Goal: Task Accomplishment & Management: Manage account settings

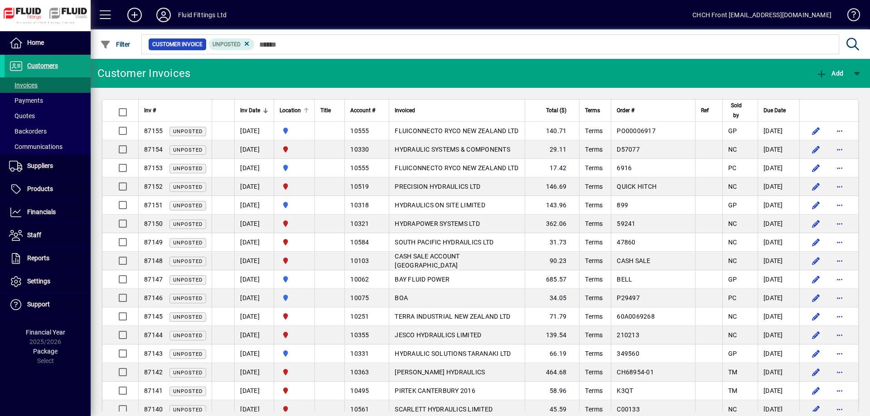
click at [309, 106] on div "Location" at bounding box center [294, 111] width 29 height 10
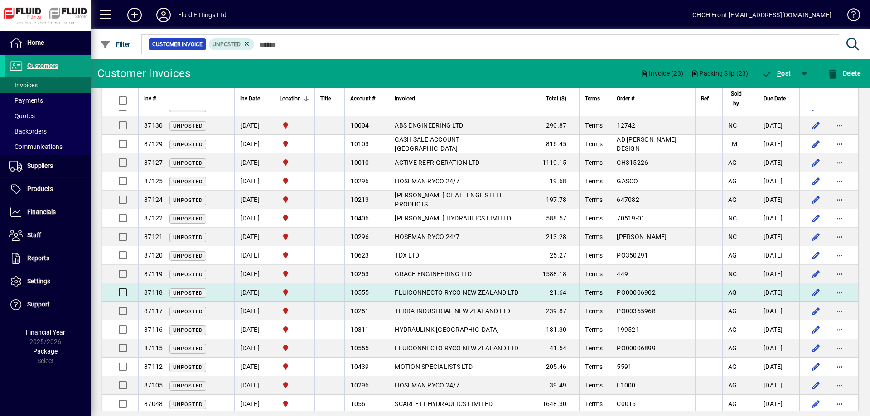
scroll to position [324, 0]
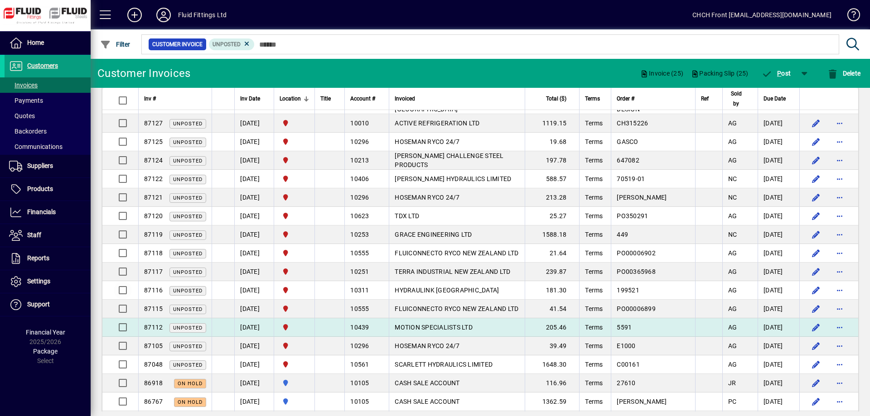
click at [133, 333] on td at bounding box center [120, 328] width 36 height 19
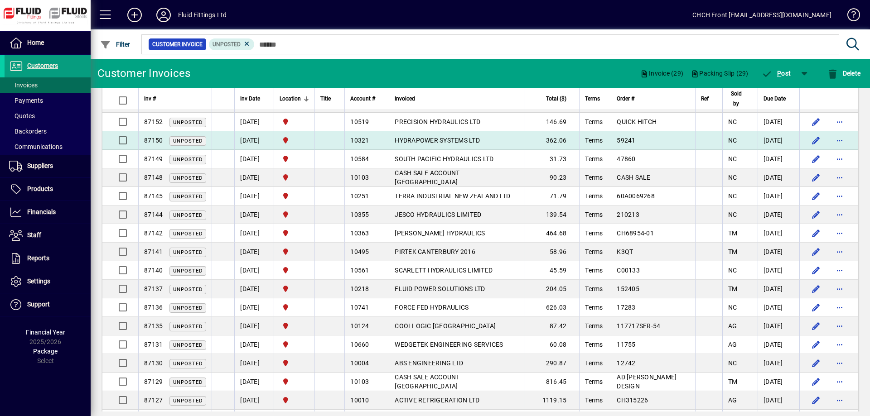
scroll to position [0, 0]
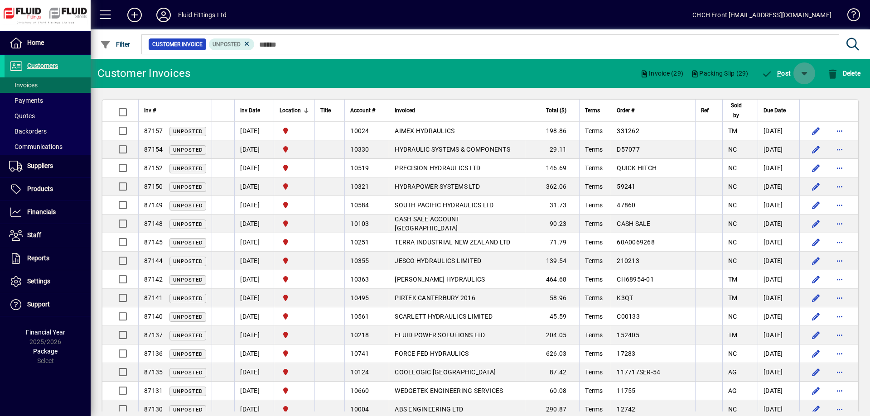
click at [799, 77] on span "button" at bounding box center [804, 74] width 22 height 22
click at [782, 98] on span "P ost & Email" at bounding box center [777, 96] width 54 height 7
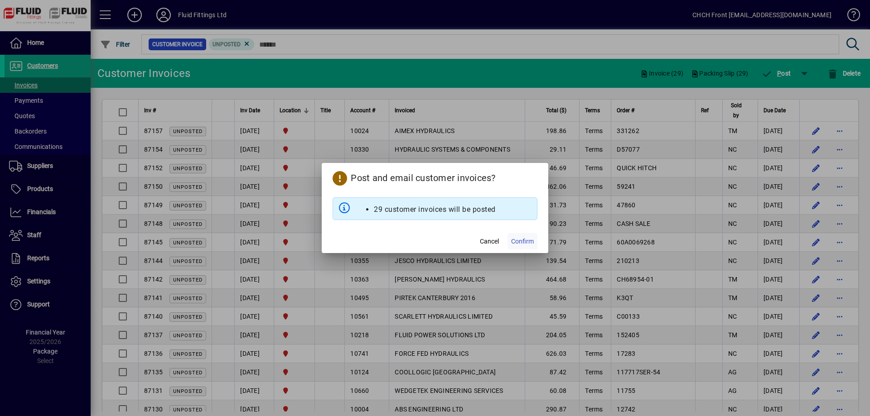
click at [533, 246] on span "Confirm" at bounding box center [522, 242] width 23 height 10
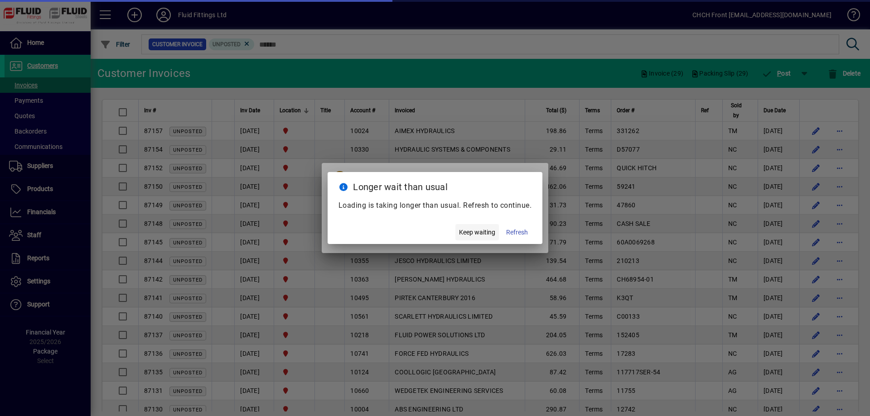
click at [480, 236] on span "Keep waiting" at bounding box center [477, 233] width 36 height 10
click at [488, 242] on span "button" at bounding box center [476, 233] width 43 height 22
click at [486, 237] on span "Keep waiting" at bounding box center [477, 233] width 36 height 10
click at [488, 237] on span "Keep waiting" at bounding box center [477, 233] width 36 height 10
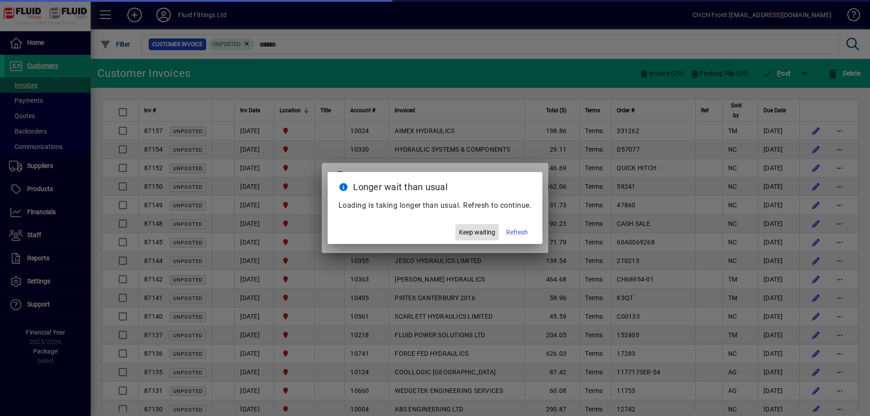
click at [488, 237] on span "Keep waiting" at bounding box center [477, 233] width 36 height 10
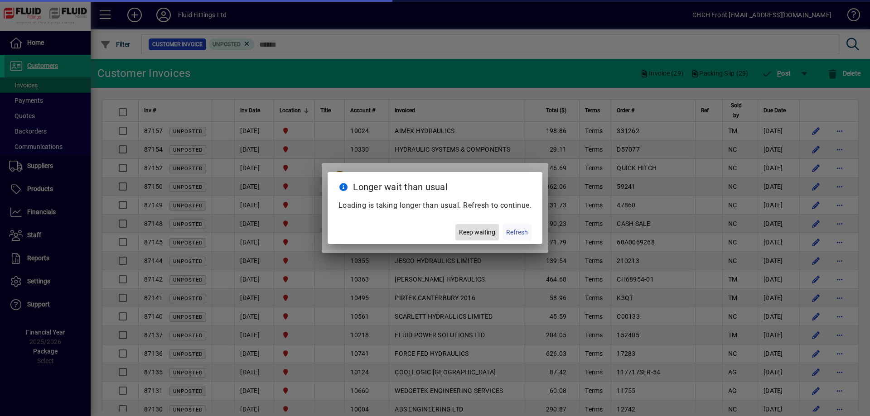
click at [521, 237] on span "Refresh" at bounding box center [517, 233] width 22 height 10
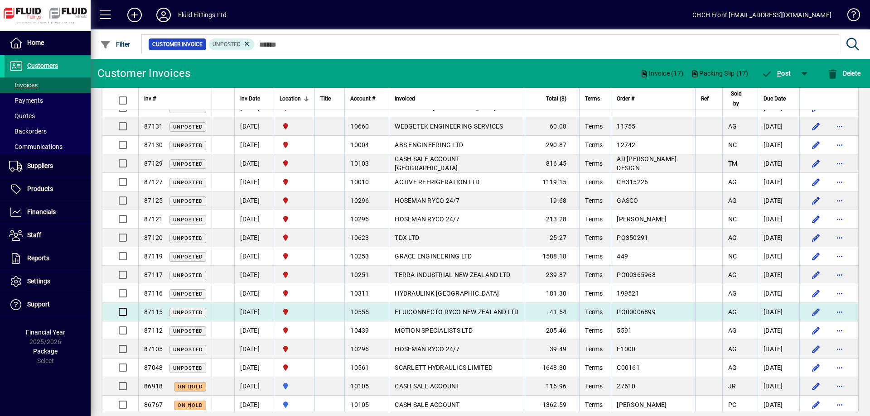
scroll to position [185, 0]
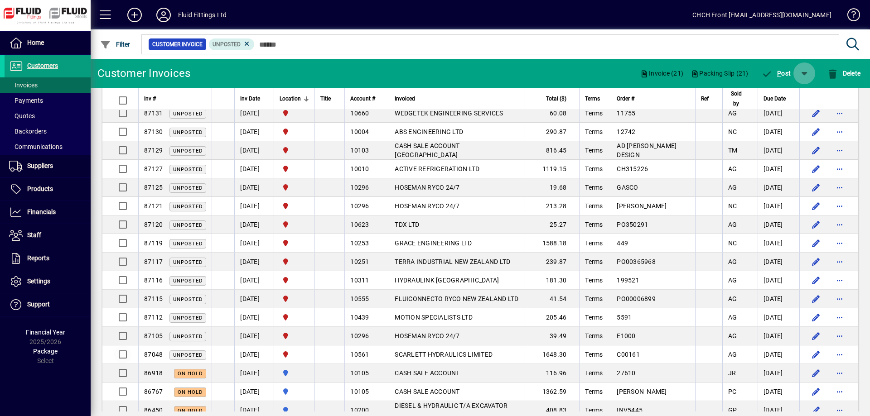
click at [805, 66] on span "button" at bounding box center [804, 74] width 22 height 22
click at [784, 94] on span "P ost & Email" at bounding box center [777, 96] width 54 height 7
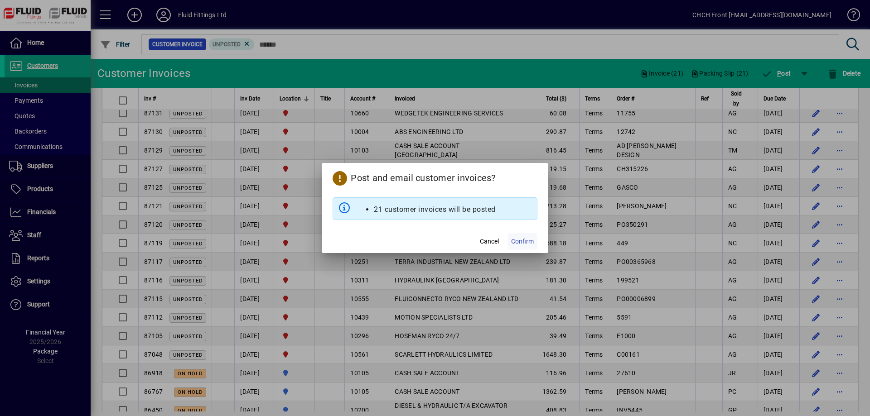
click at [511, 242] on span at bounding box center [522, 242] width 30 height 22
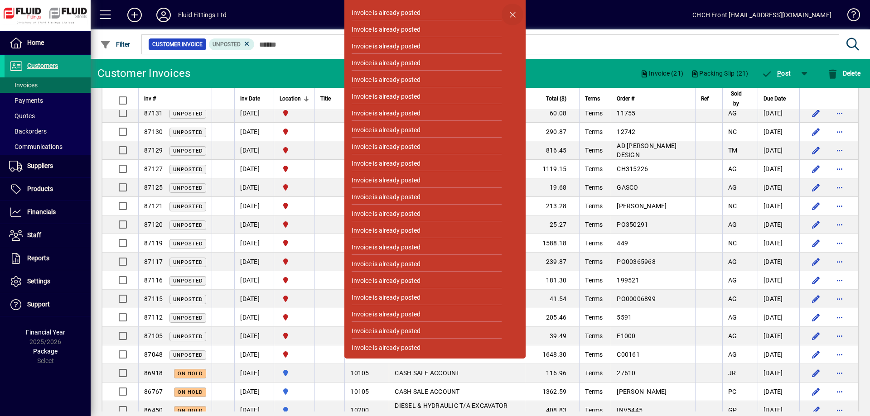
click at [516, 12] on span "button" at bounding box center [513, 15] width 22 height 22
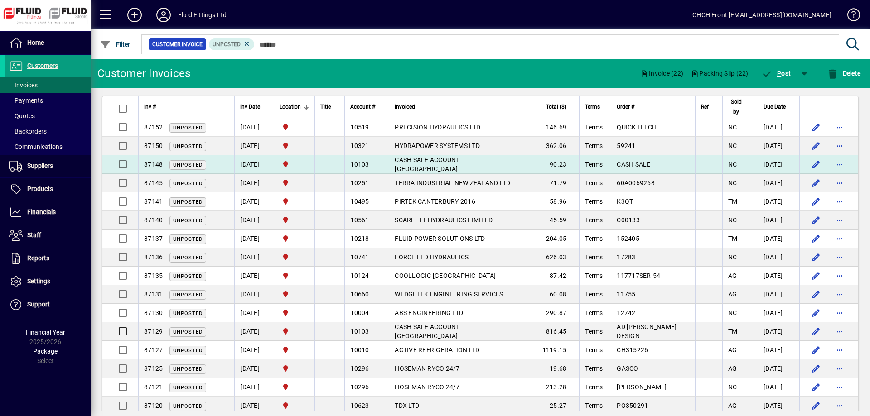
scroll to position [0, 0]
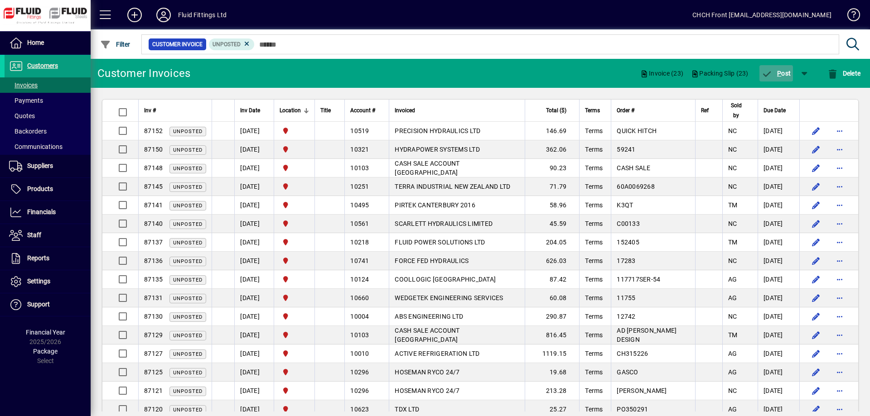
click at [773, 72] on span "P ost" at bounding box center [776, 73] width 29 height 7
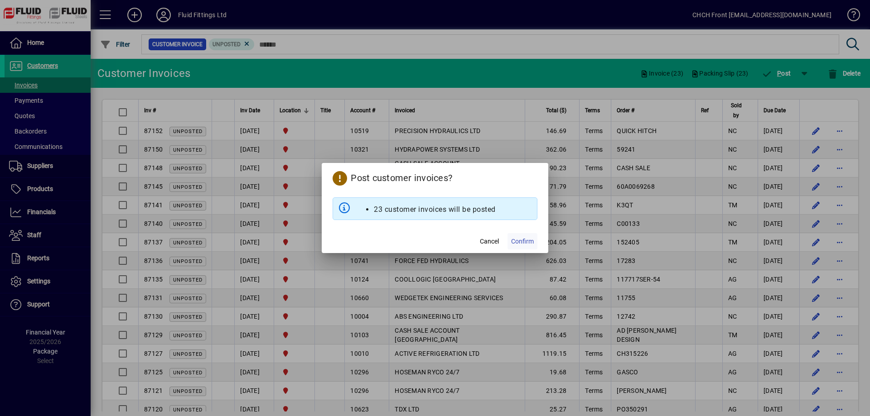
click at [522, 242] on span "Confirm" at bounding box center [522, 242] width 23 height 10
click at [483, 242] on mat-dialog-actions "Cancel Confirm" at bounding box center [435, 241] width 227 height 24
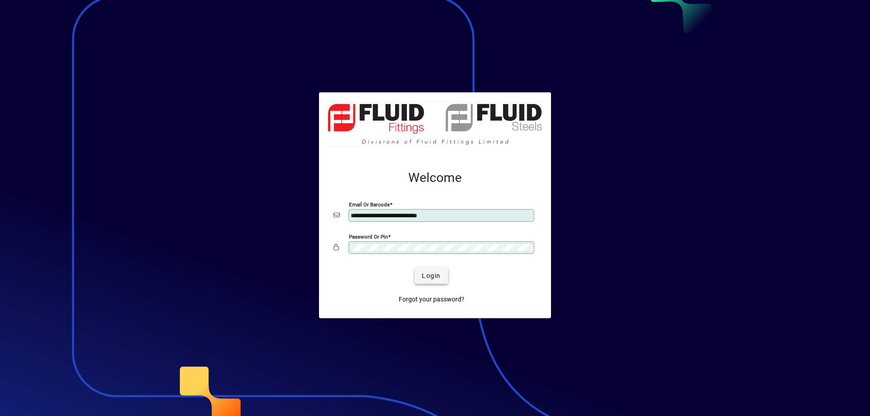
type input "**********"
click at [429, 273] on span "Login" at bounding box center [431, 276] width 19 height 10
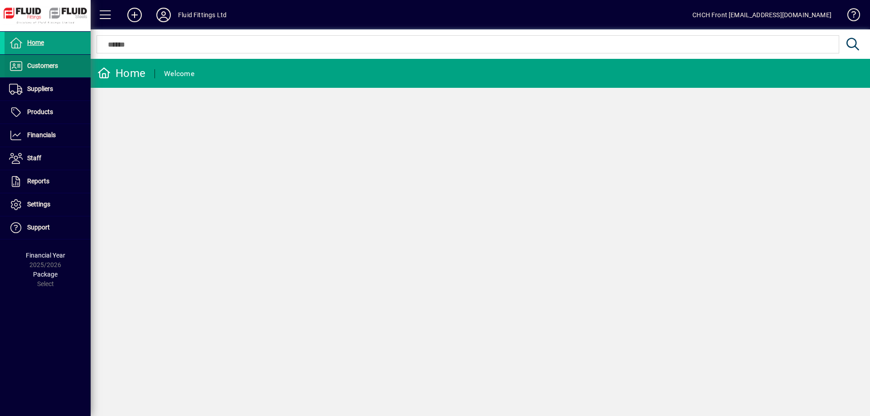
click at [63, 73] on span at bounding box center [48, 66] width 86 height 22
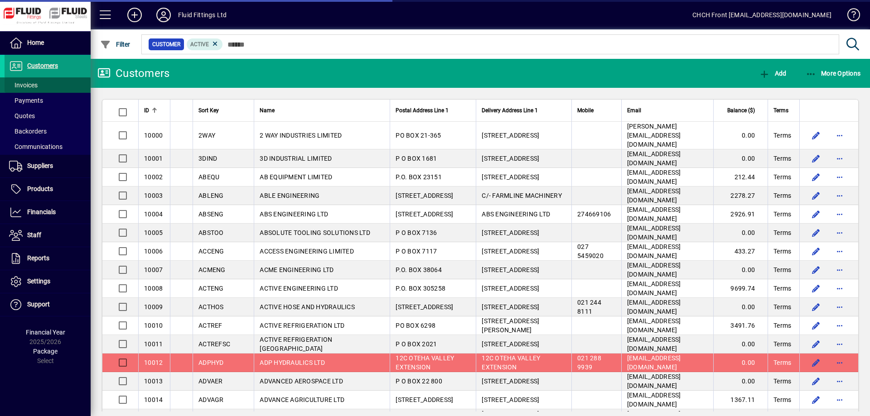
click at [63, 84] on span at bounding box center [48, 85] width 86 height 22
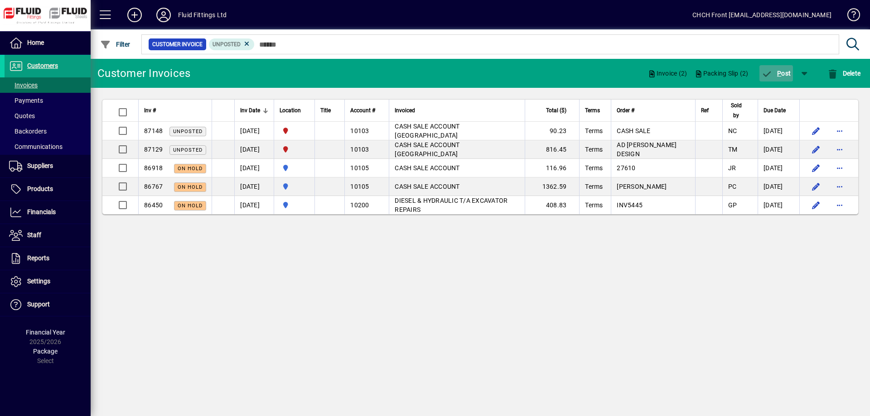
click at [763, 71] on icon "button" at bounding box center [767, 74] width 11 height 9
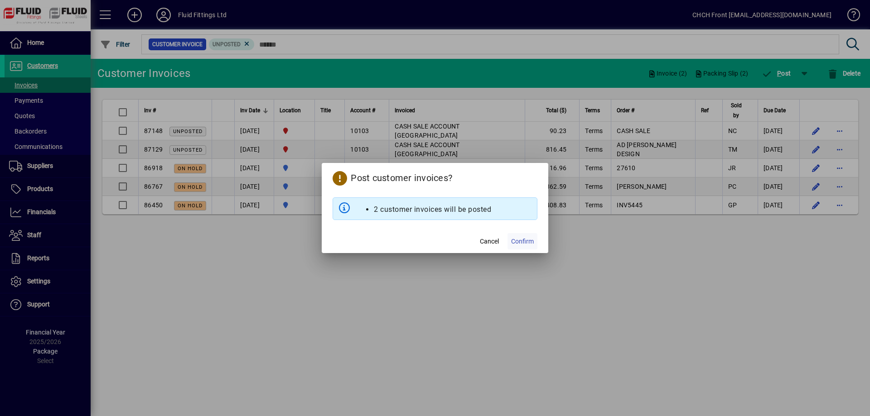
click at [527, 239] on span "Confirm" at bounding box center [522, 242] width 23 height 10
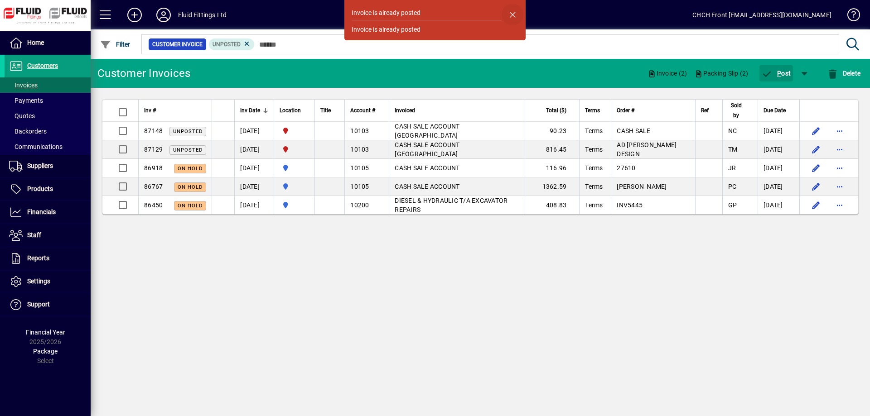
click at [518, 11] on span "button" at bounding box center [513, 15] width 22 height 22
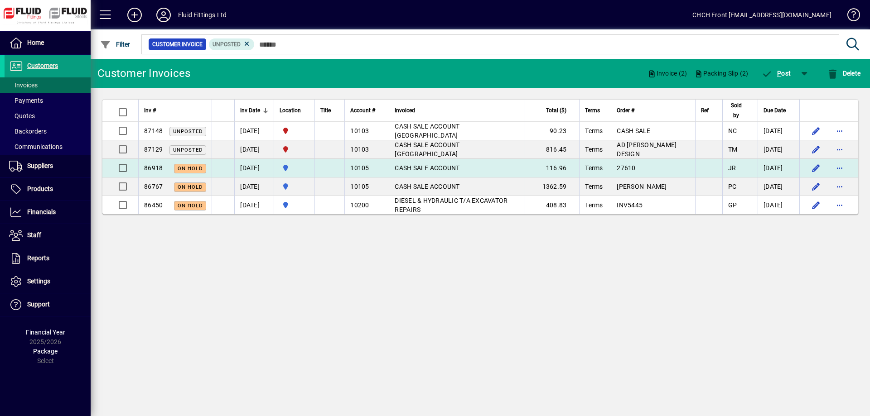
click at [453, 161] on td "CASH SALE ACCOUNT" at bounding box center [457, 168] width 136 height 19
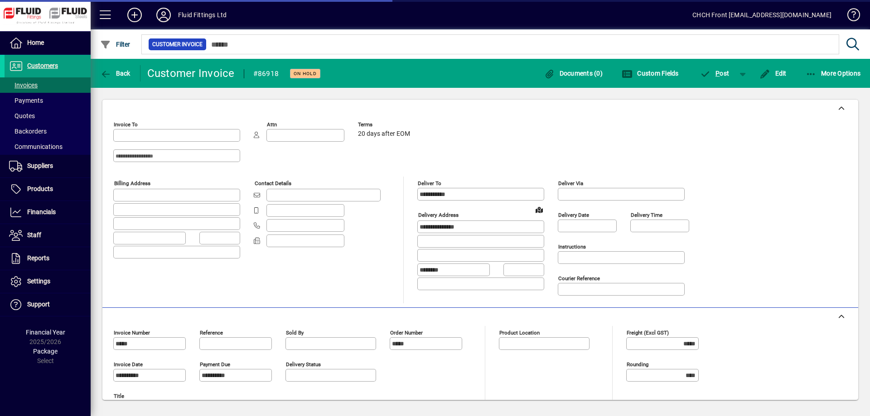
type input "**********"
type input "********"
type input "**********"
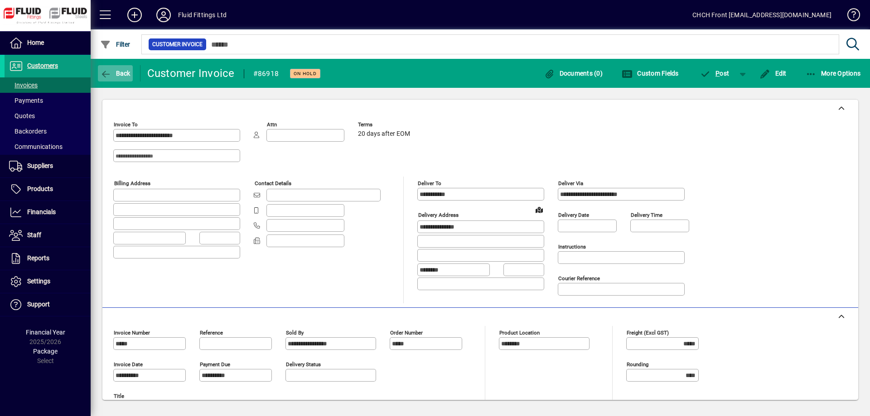
click at [126, 76] on span "Back" at bounding box center [115, 73] width 30 height 7
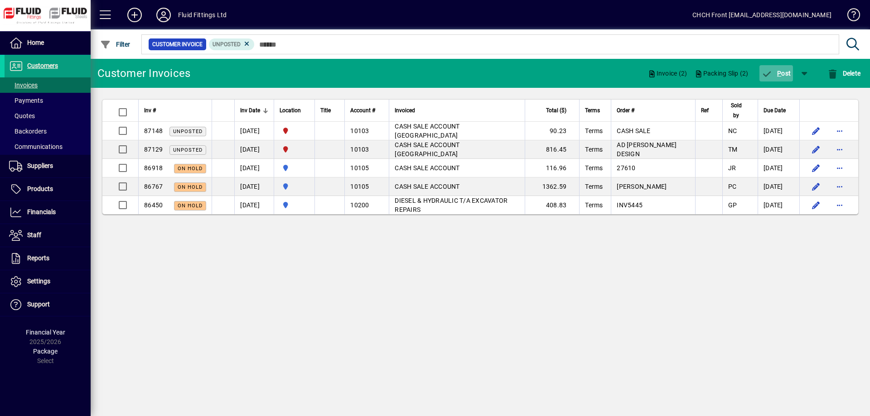
click at [766, 68] on span "button" at bounding box center [776, 74] width 34 height 22
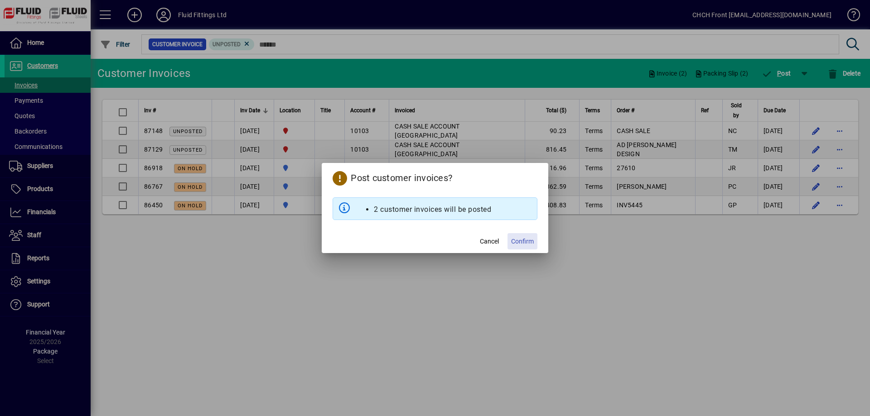
click at [524, 240] on span "Confirm" at bounding box center [522, 242] width 23 height 10
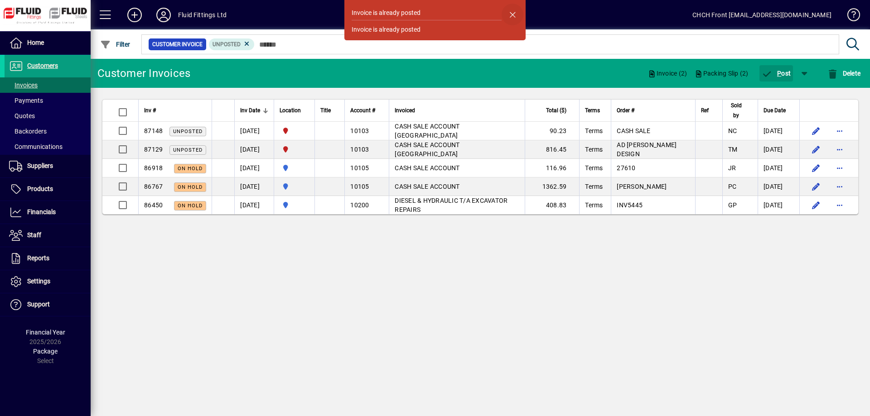
click at [509, 15] on span "button" at bounding box center [513, 15] width 22 height 22
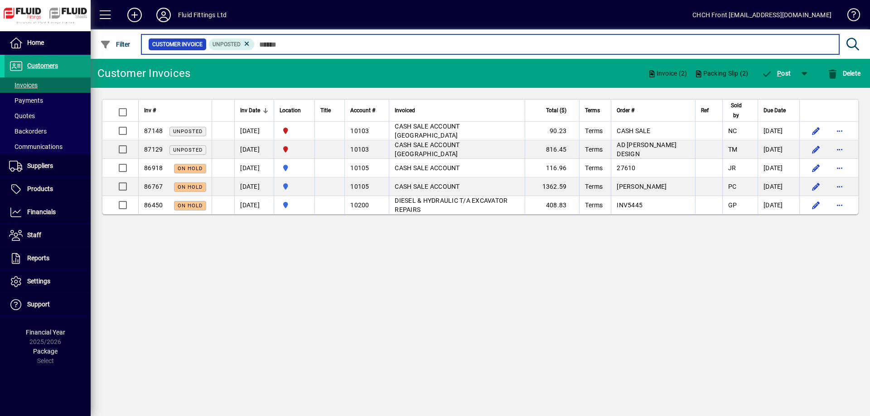
click at [470, 47] on input "text" at bounding box center [543, 44] width 577 height 13
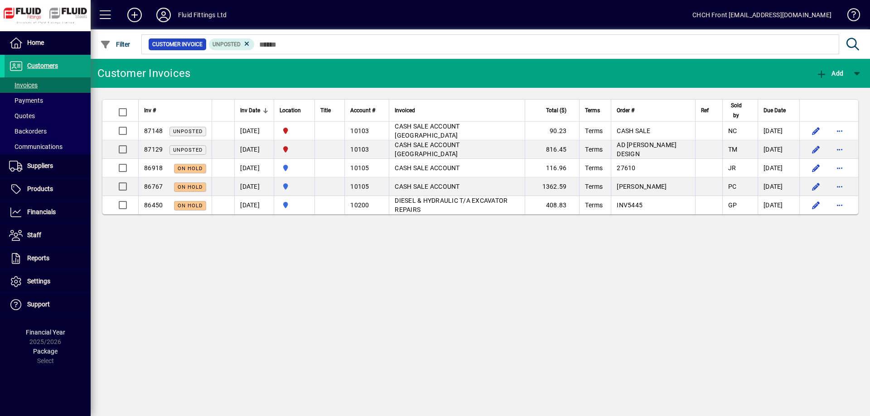
click at [437, 52] on mat-chip-set "Customer Invoice Unposted" at bounding box center [490, 44] width 697 height 19
click at [160, 17] on icon at bounding box center [164, 15] width 18 height 14
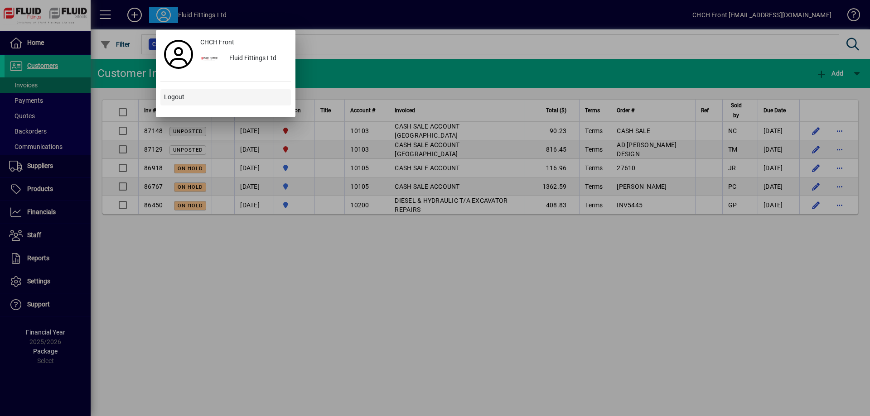
click at [187, 101] on span at bounding box center [225, 98] width 130 height 22
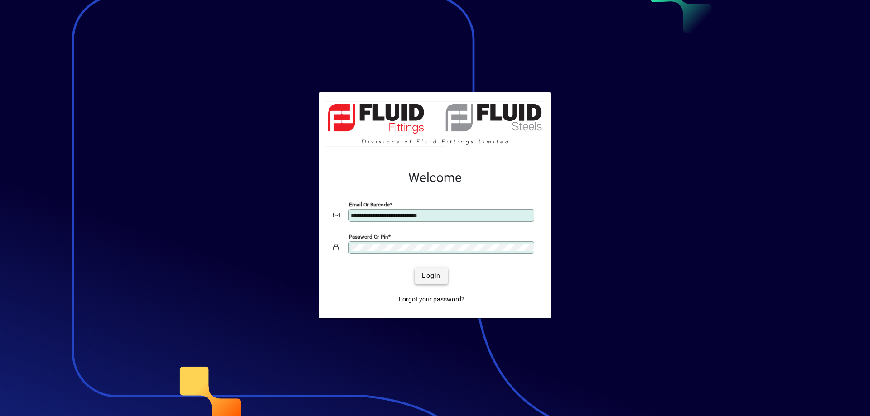
type input "**********"
click at [430, 273] on span "Login" at bounding box center [431, 276] width 19 height 10
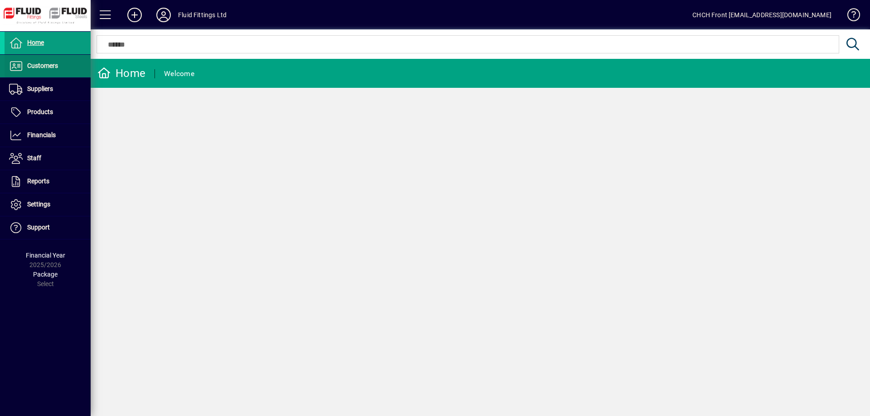
click at [72, 76] on span at bounding box center [48, 66] width 86 height 22
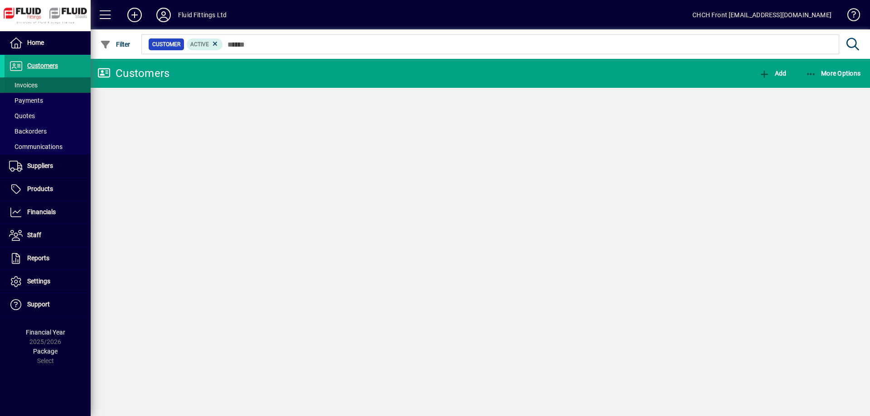
click at [72, 86] on span at bounding box center [48, 85] width 86 height 22
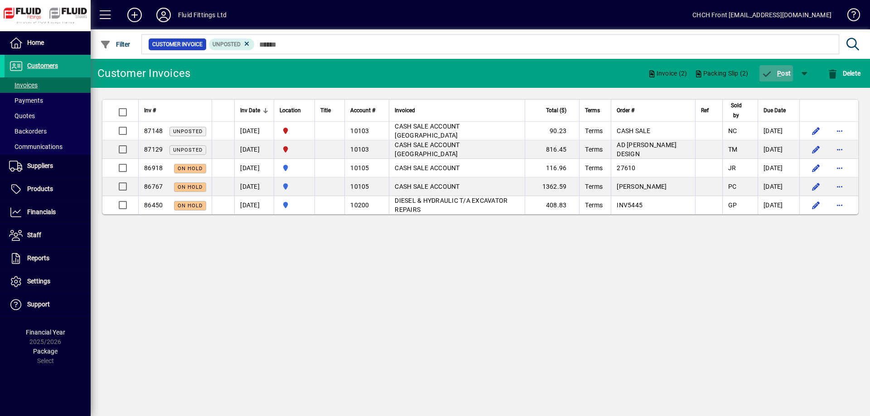
click at [774, 79] on span "button" at bounding box center [776, 74] width 34 height 22
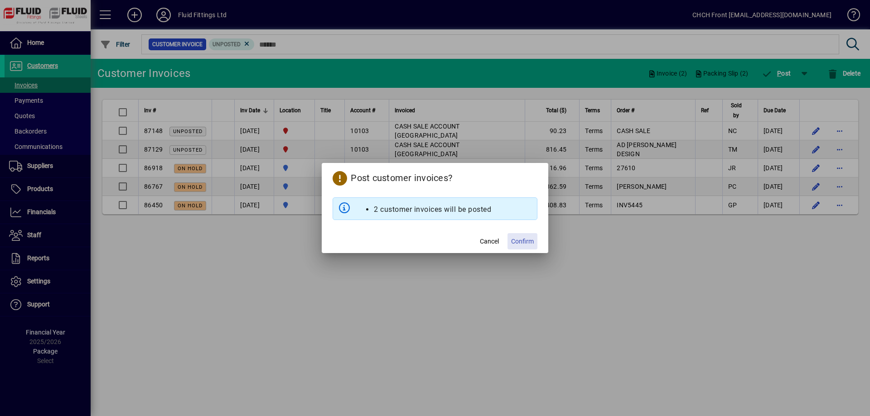
click at [532, 241] on span "Confirm" at bounding box center [522, 242] width 23 height 10
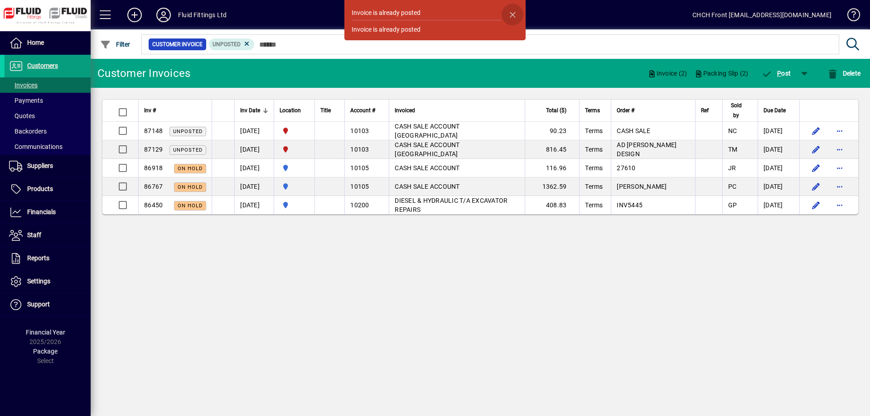
click at [513, 14] on span "button" at bounding box center [513, 15] width 22 height 22
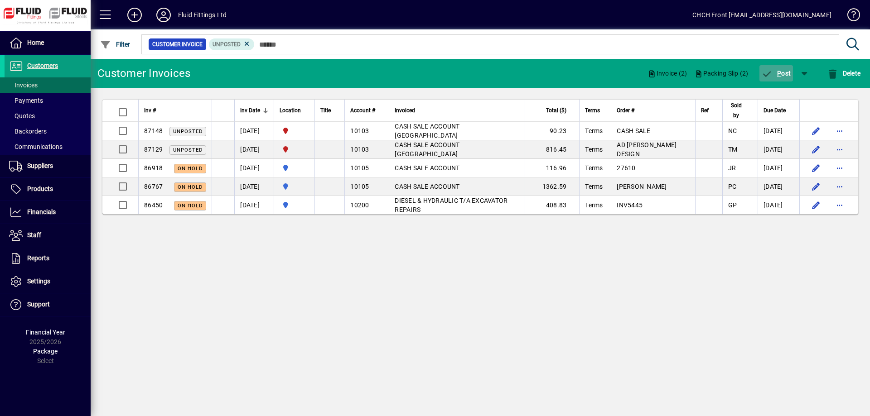
click at [779, 73] on span "P ost" at bounding box center [776, 73] width 29 height 7
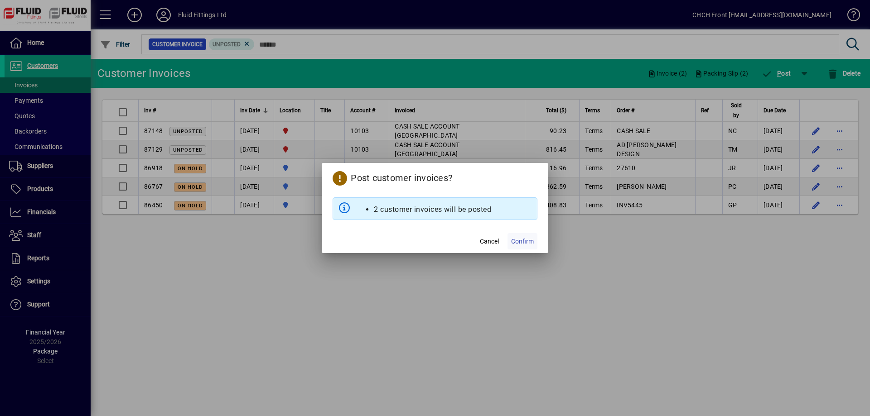
click at [516, 236] on span at bounding box center [522, 242] width 30 height 22
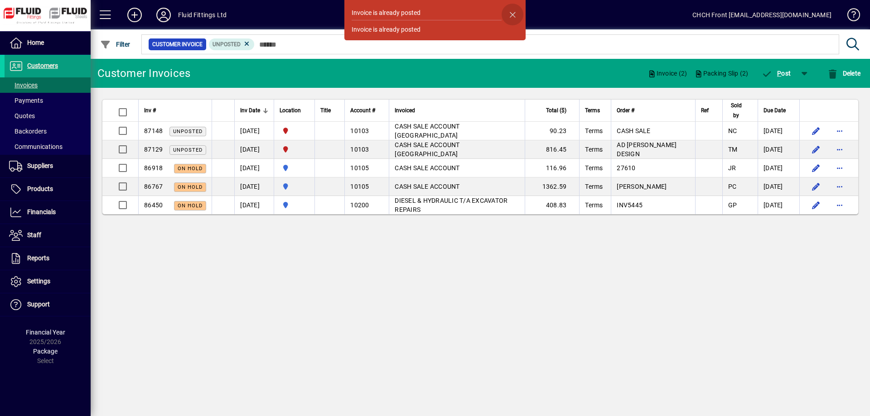
click at [517, 12] on span "button" at bounding box center [513, 15] width 22 height 22
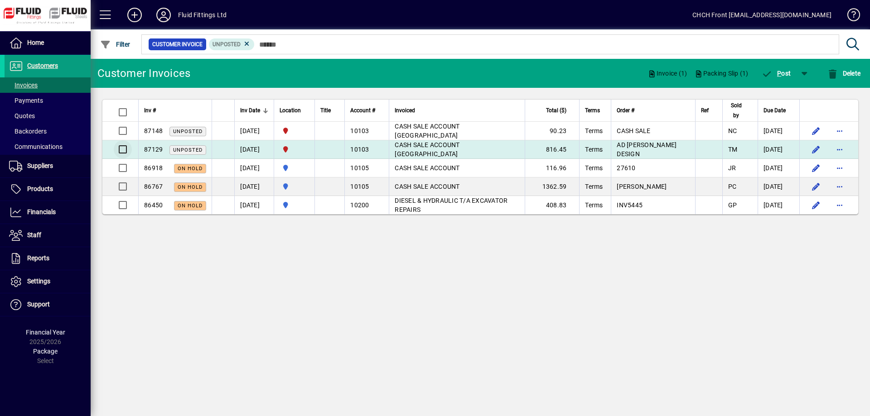
click at [111, 149] on div at bounding box center [122, 150] width 22 height 22
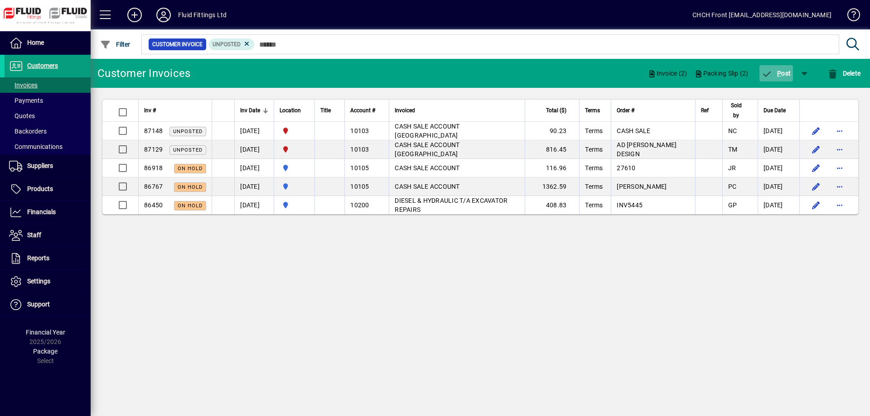
click at [783, 75] on span "P ost" at bounding box center [776, 73] width 29 height 7
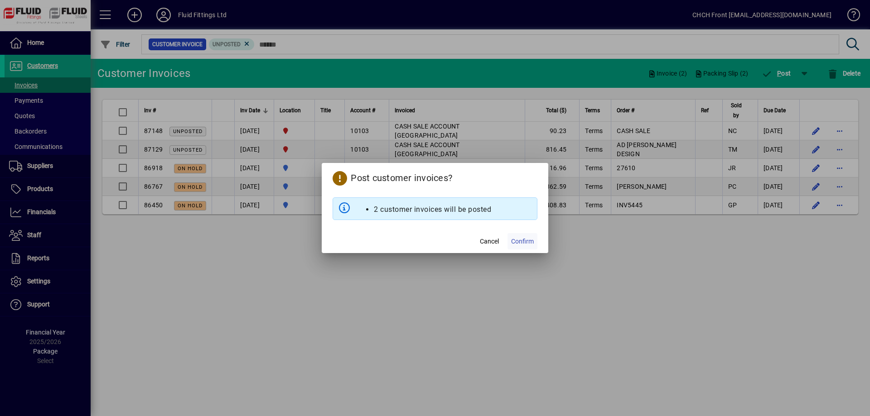
click at [510, 236] on span at bounding box center [522, 242] width 30 height 22
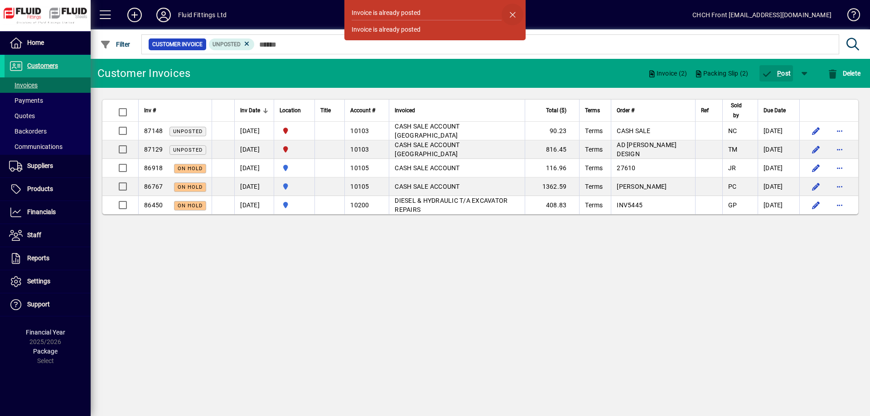
click at [512, 15] on span "button" at bounding box center [513, 15] width 22 height 22
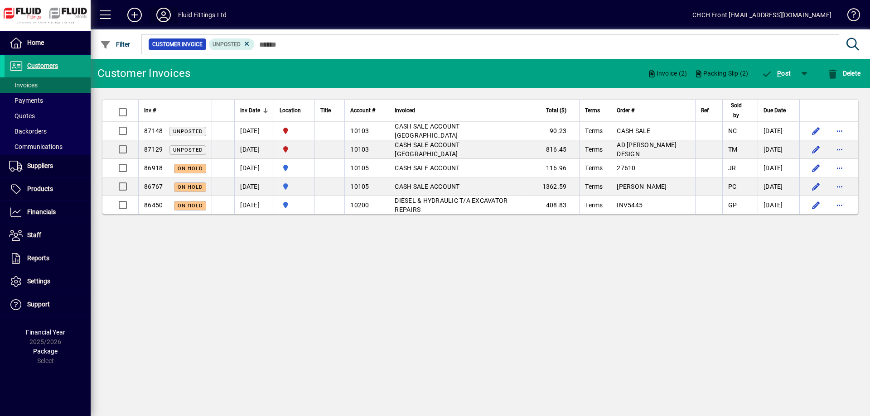
click at [155, 19] on icon at bounding box center [164, 15] width 18 height 14
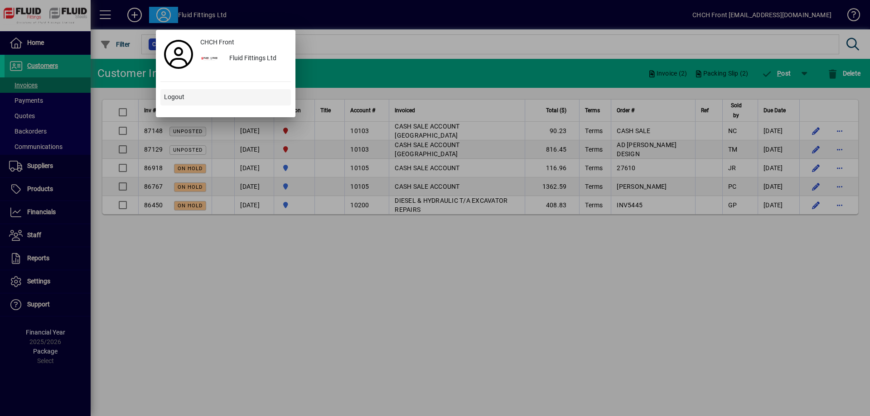
click at [190, 103] on span at bounding box center [225, 98] width 130 height 22
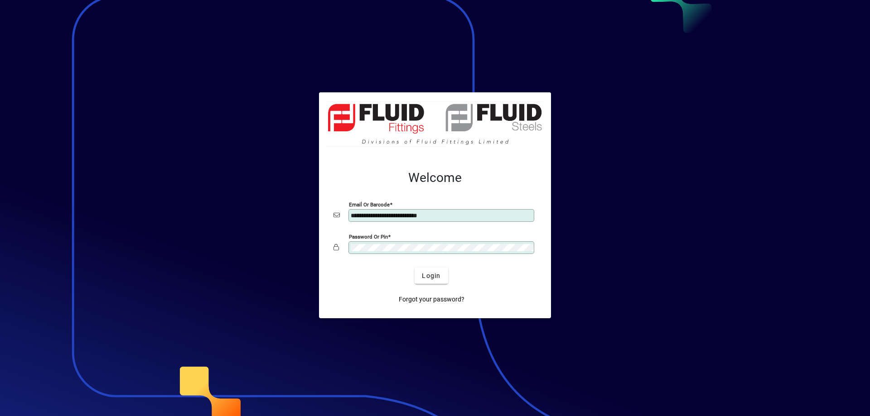
type input "**********"
click at [430, 277] on span "Login" at bounding box center [431, 276] width 19 height 10
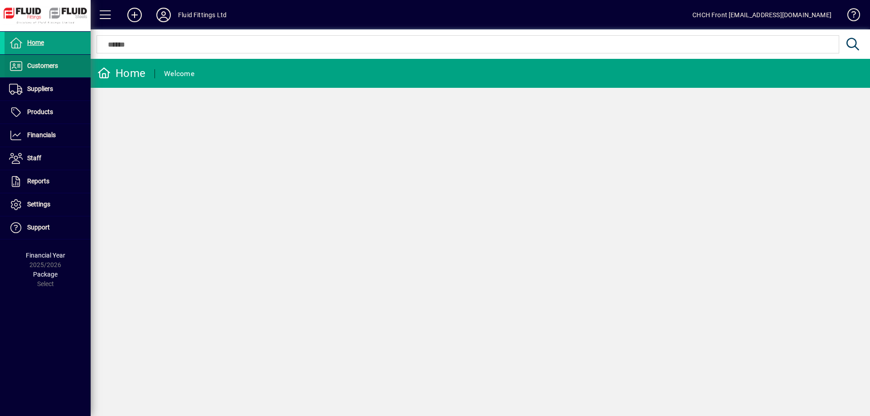
click at [60, 74] on span at bounding box center [48, 66] width 86 height 22
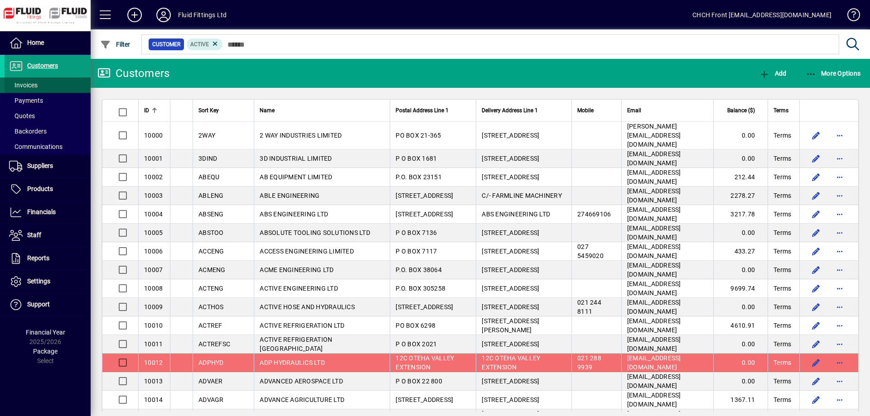
click at [65, 87] on span at bounding box center [48, 85] width 86 height 22
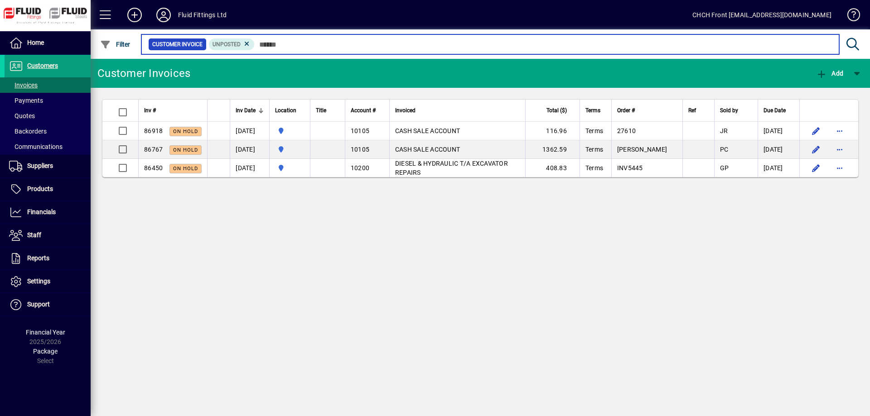
click at [320, 41] on input "text" at bounding box center [543, 44] width 577 height 13
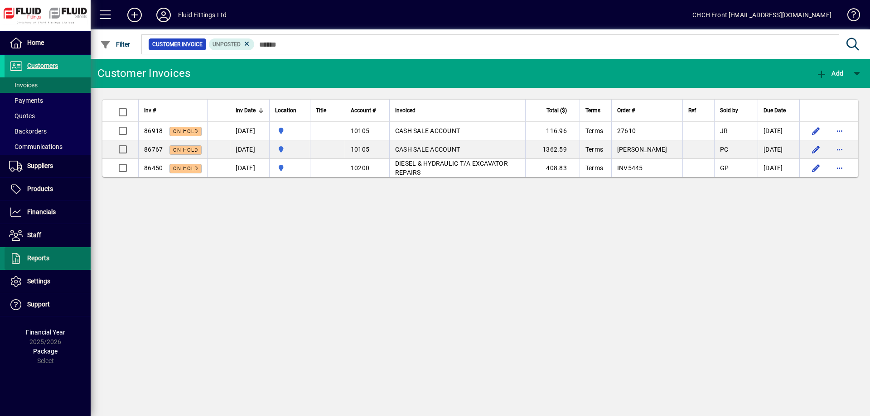
click at [54, 261] on span at bounding box center [48, 259] width 86 height 22
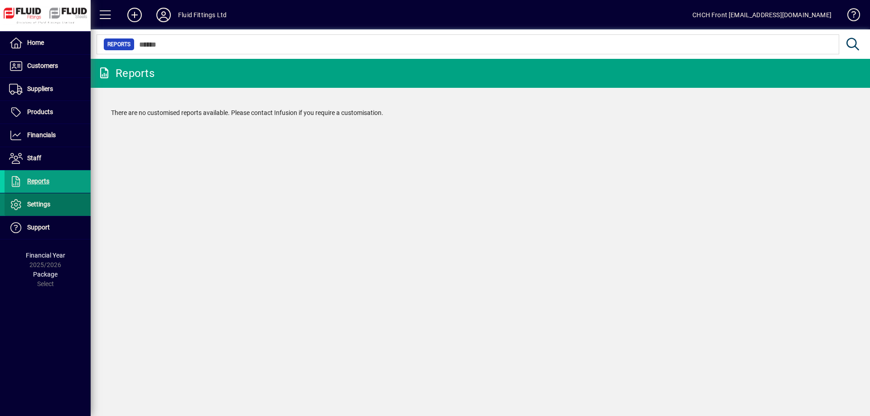
click at [56, 207] on span at bounding box center [48, 205] width 86 height 22
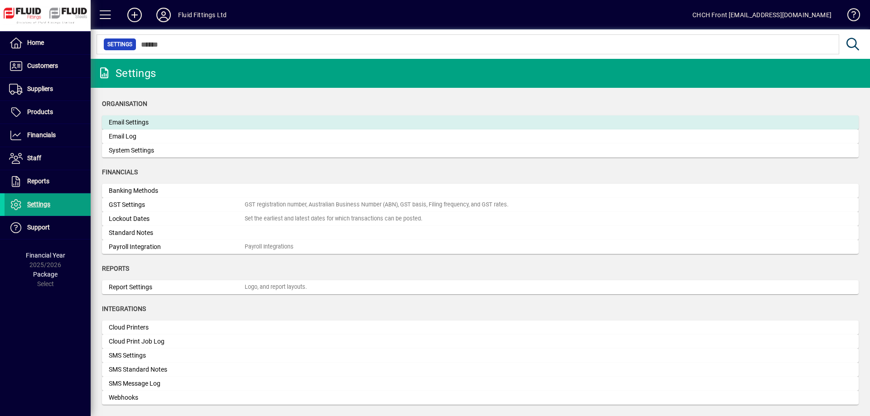
click at [155, 120] on div "Email Settings" at bounding box center [177, 123] width 136 height 10
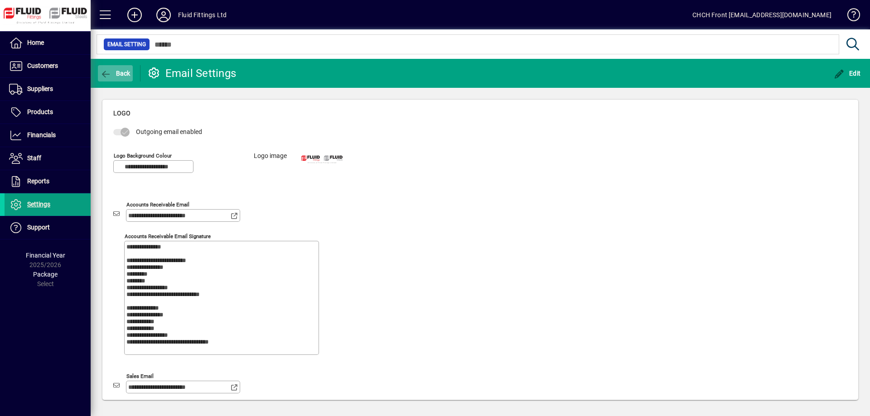
click at [115, 77] on span "button" at bounding box center [115, 74] width 35 height 22
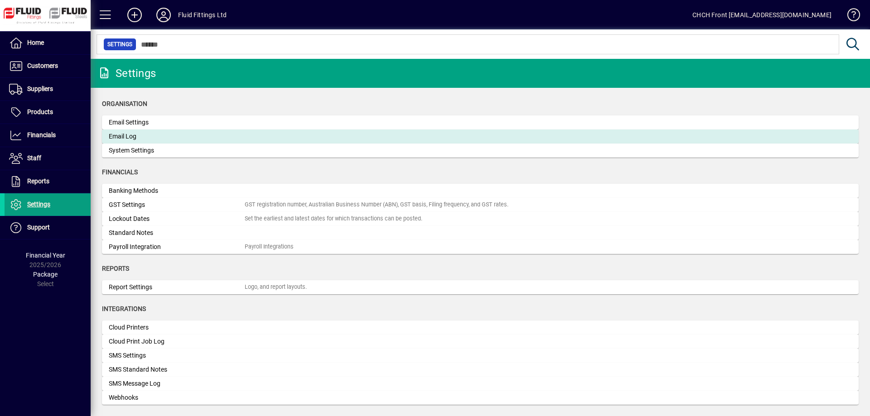
click at [163, 134] on div "Email Log" at bounding box center [177, 137] width 136 height 10
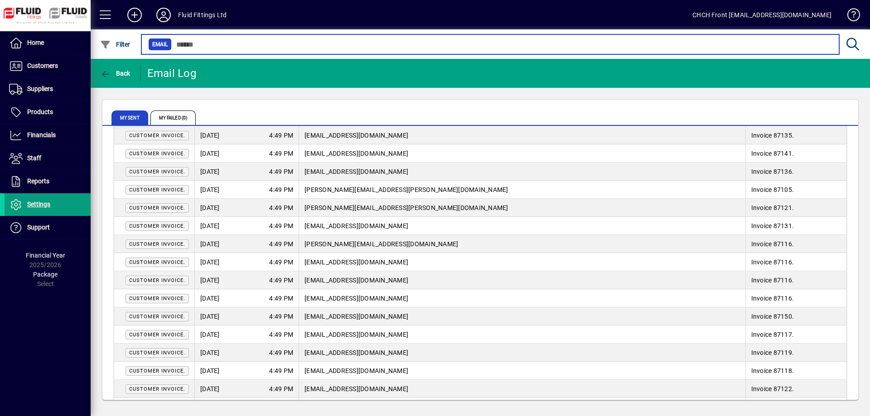
scroll to position [46, 0]
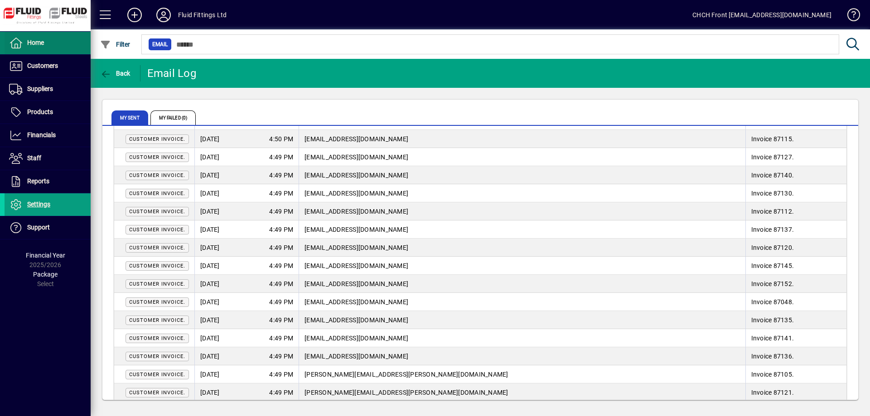
click at [52, 48] on span at bounding box center [48, 43] width 86 height 22
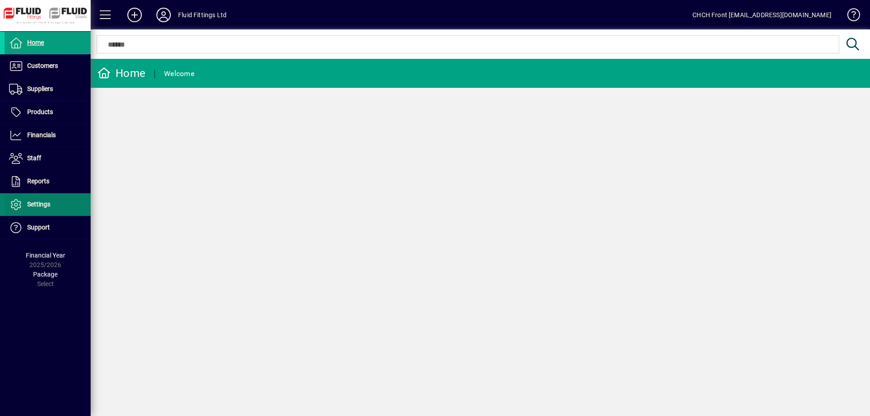
click at [62, 208] on span at bounding box center [48, 205] width 86 height 22
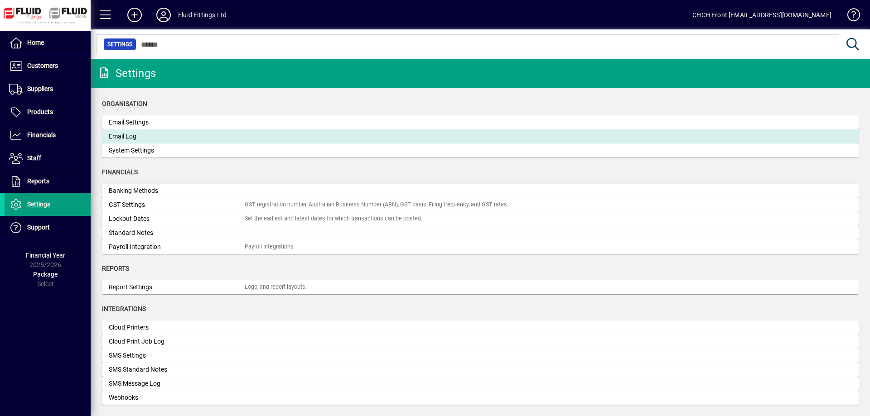
click at [153, 136] on div "Email Log" at bounding box center [177, 137] width 136 height 10
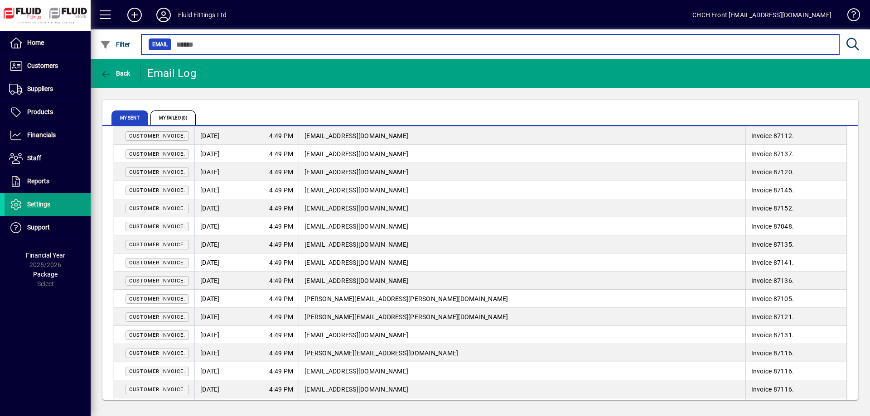
scroll to position [92, 0]
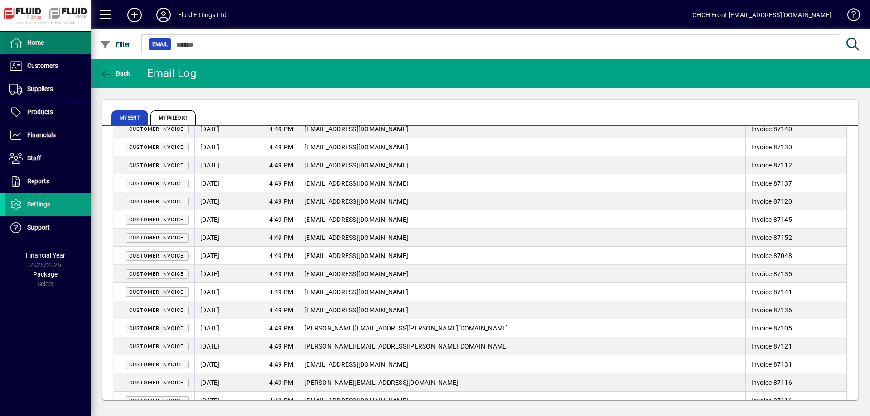
click at [61, 39] on span at bounding box center [48, 43] width 86 height 22
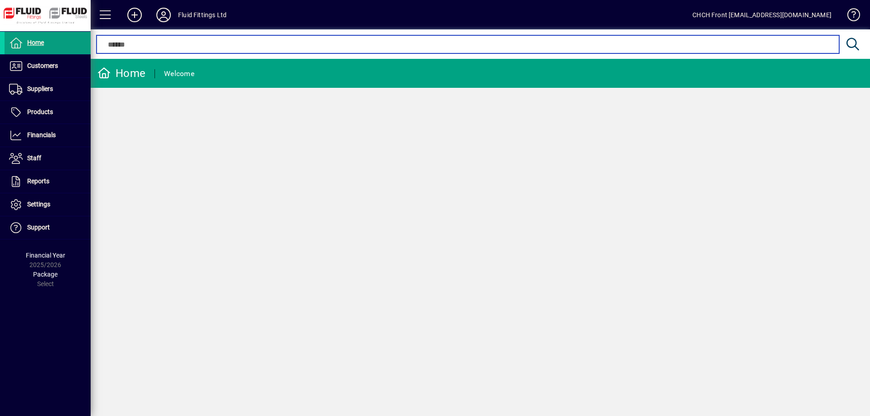
click at [404, 42] on input "text" at bounding box center [467, 44] width 729 height 11
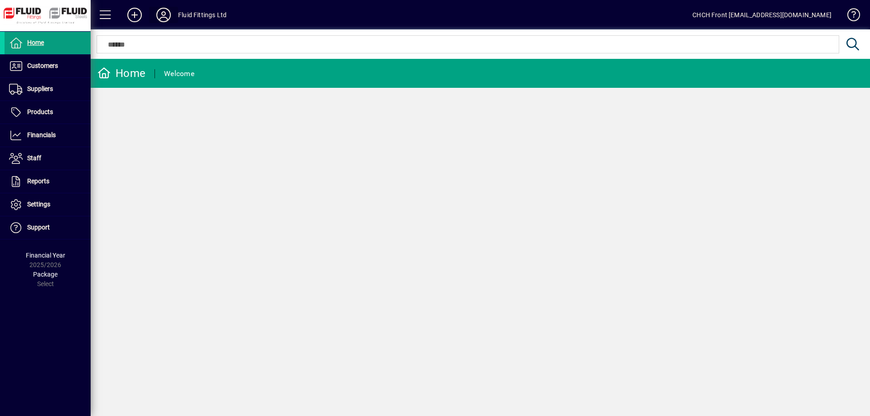
click at [173, 11] on span at bounding box center [163, 15] width 29 height 22
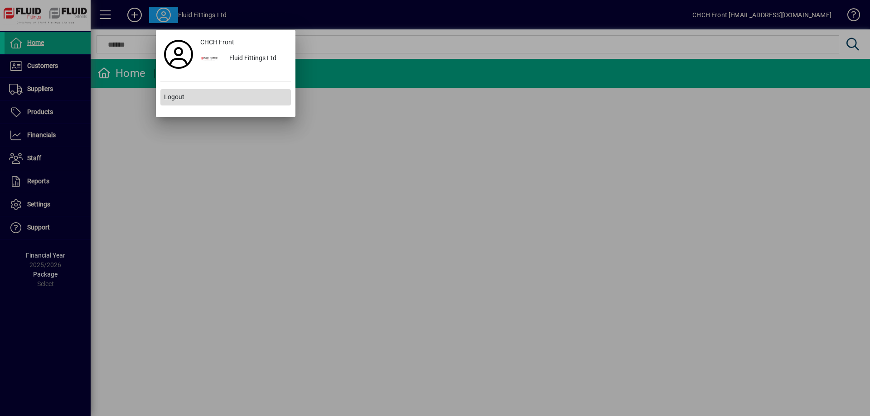
click at [197, 98] on span at bounding box center [225, 98] width 130 height 22
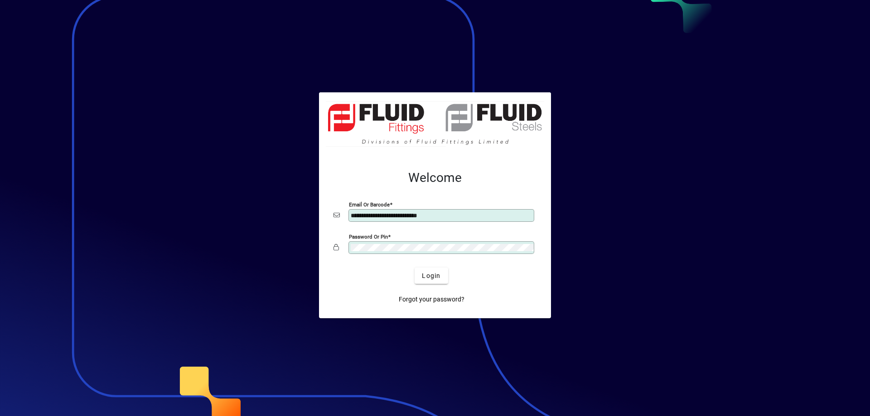
type input "**********"
